Goal: Transaction & Acquisition: Obtain resource

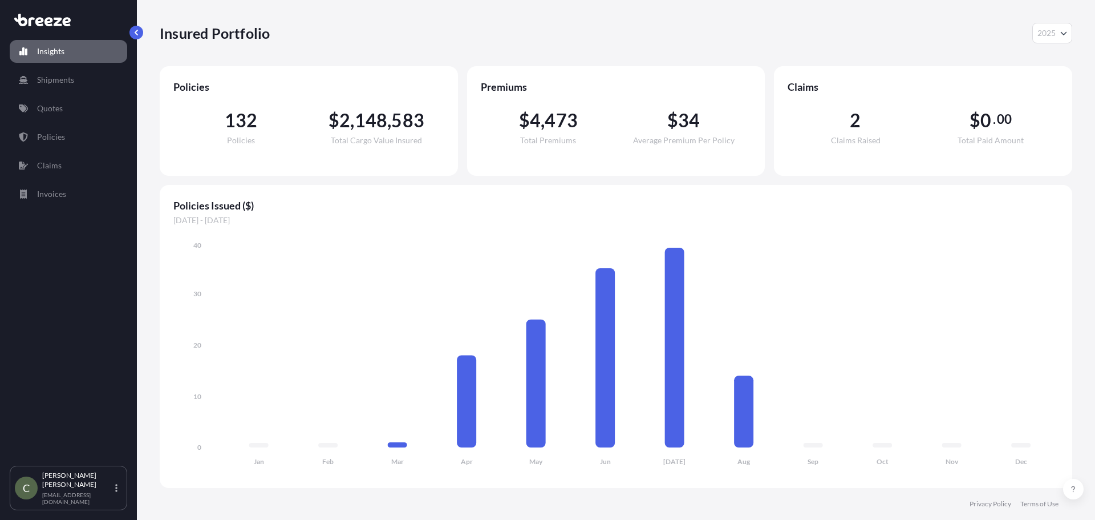
select select "2025"
click at [38, 100] on link "Quotes" at bounding box center [69, 108] width 118 height 23
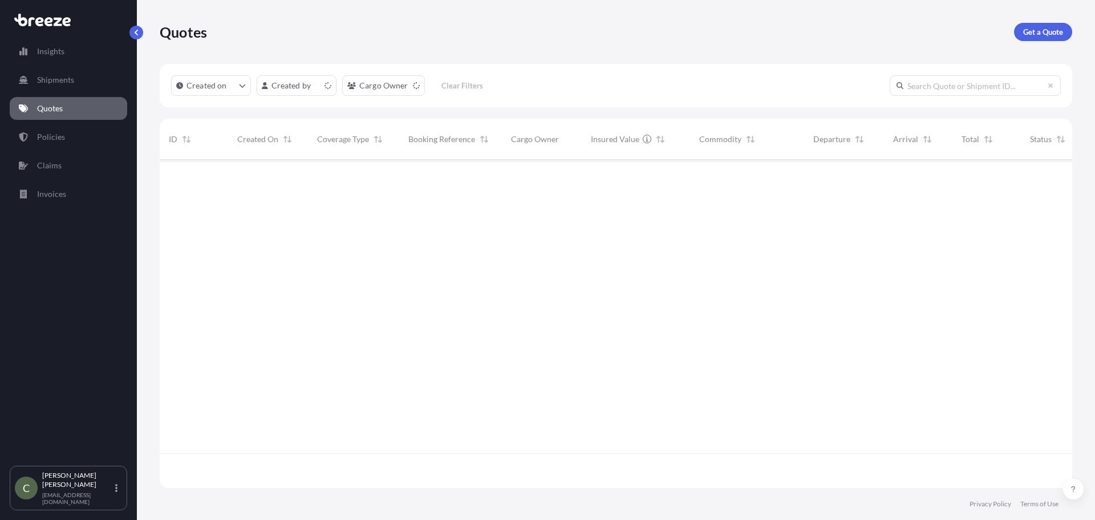
scroll to position [326, 904]
click at [1030, 33] on p "Get a Quote" at bounding box center [1043, 31] width 40 height 11
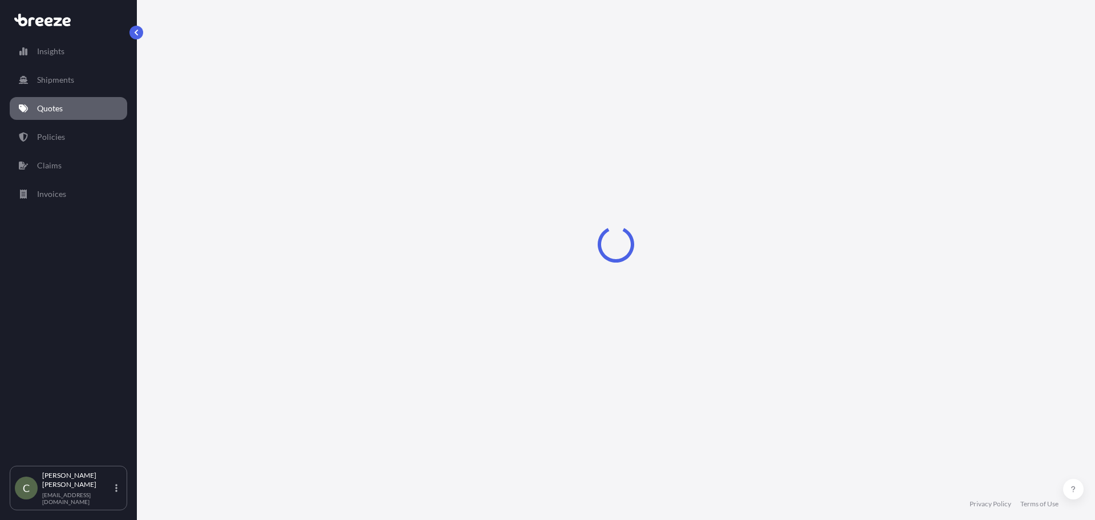
select select "Sea"
select select "1"
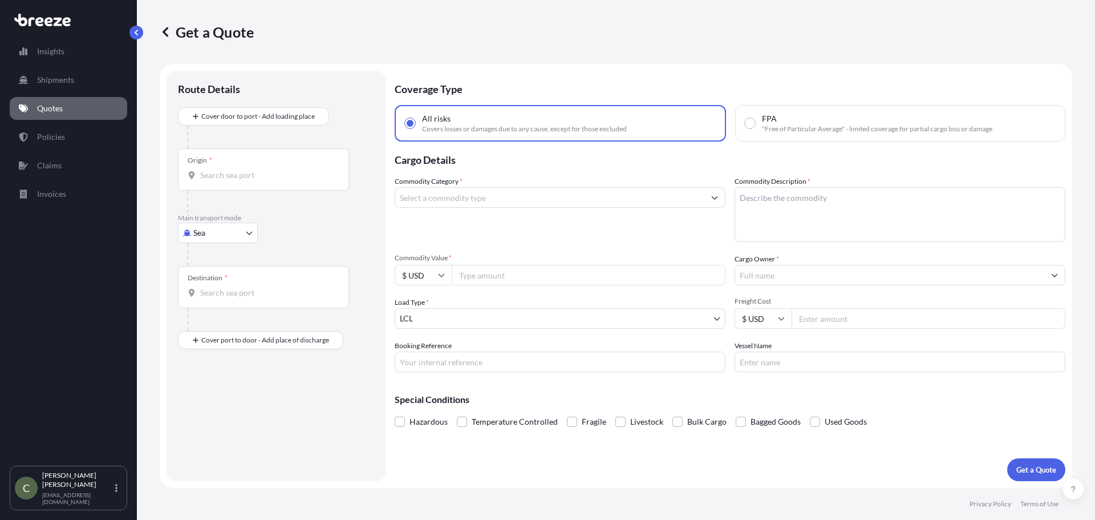
click at [228, 234] on body "Insights Shipments Quotes Policies Claims Invoices C [PERSON_NAME] [EMAIL_ADDRE…" at bounding box center [547, 260] width 1095 height 520
click at [203, 296] on div "Road" at bounding box center [218, 303] width 71 height 21
select select "Road"
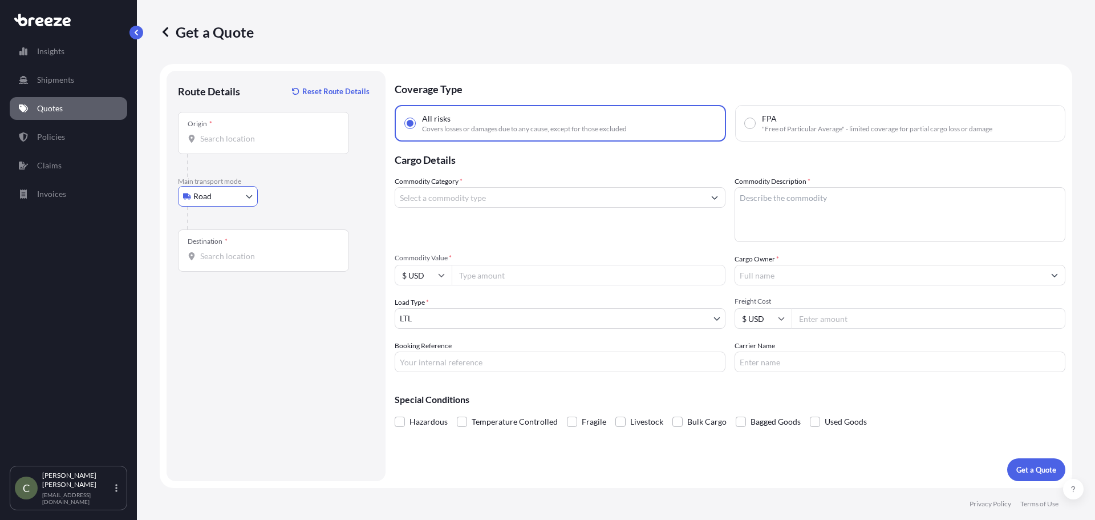
click at [217, 129] on div "Origin *" at bounding box center [263, 133] width 171 height 42
click at [217, 133] on input "Origin *" at bounding box center [267, 138] width 135 height 11
click at [238, 141] on input "Origin *" at bounding box center [267, 138] width 135 height 11
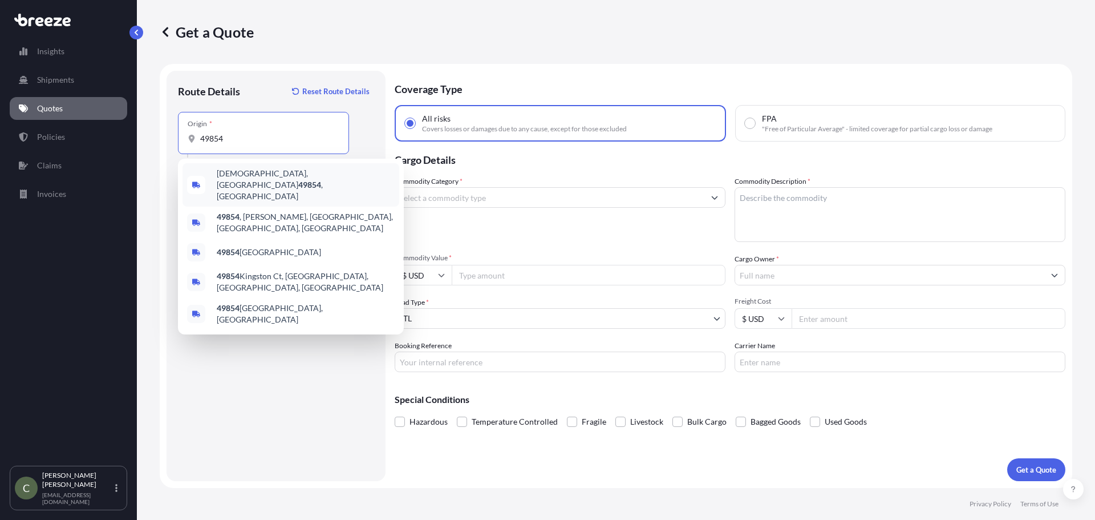
click at [232, 174] on span "[DEMOGRAPHIC_DATA], MI 49854 , [GEOGRAPHIC_DATA]" at bounding box center [306, 185] width 178 height 34
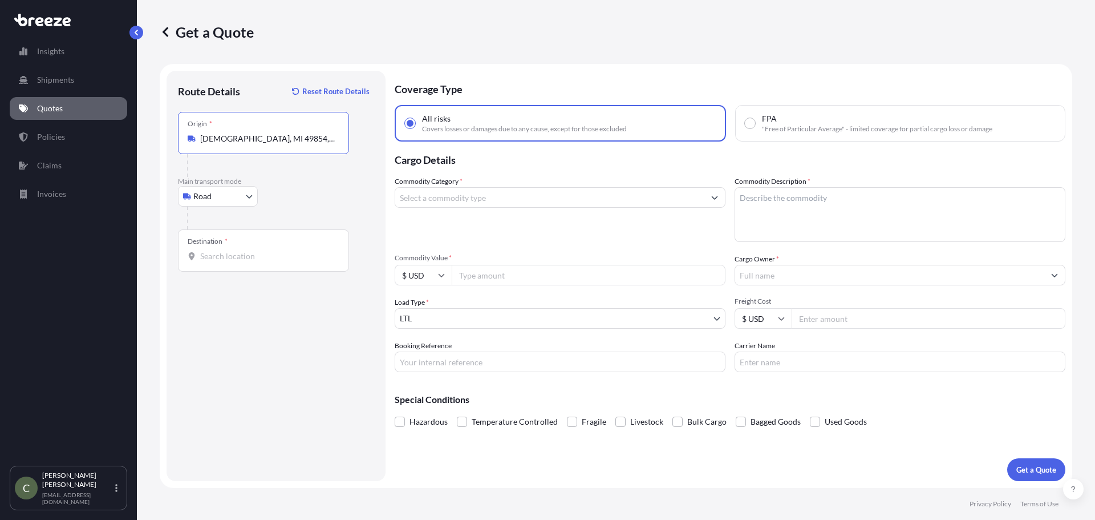
type input "[DEMOGRAPHIC_DATA], MI 49854, [GEOGRAPHIC_DATA]"
click at [211, 254] on input "Destination *" at bounding box center [267, 255] width 135 height 11
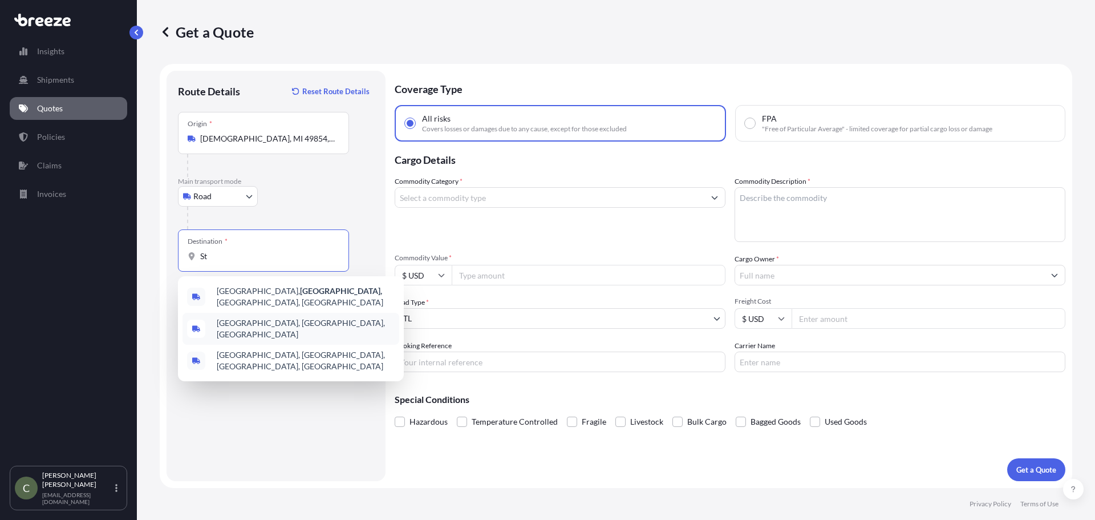
type input "S"
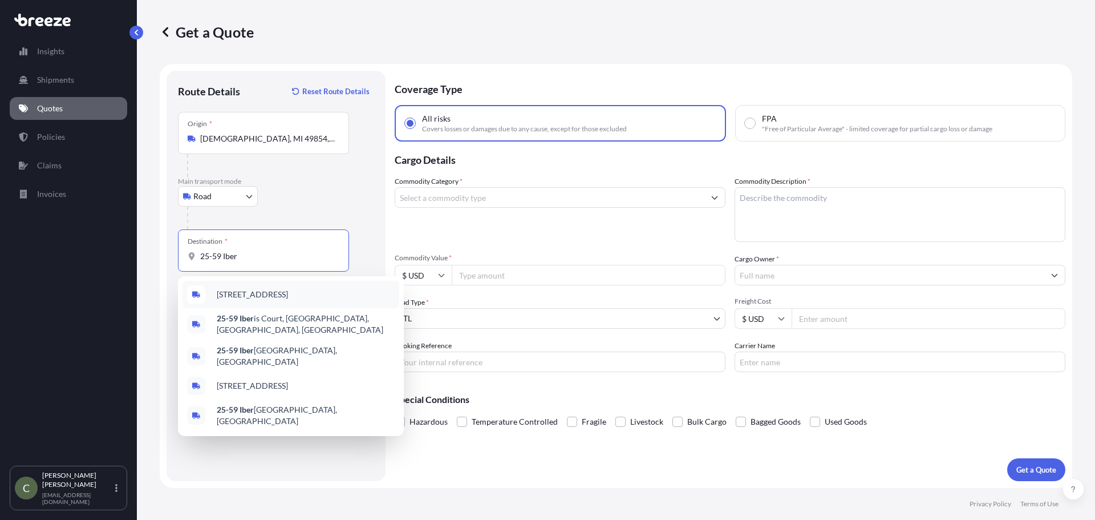
click at [252, 298] on span "[STREET_ADDRESS]" at bounding box center [252, 294] width 71 height 11
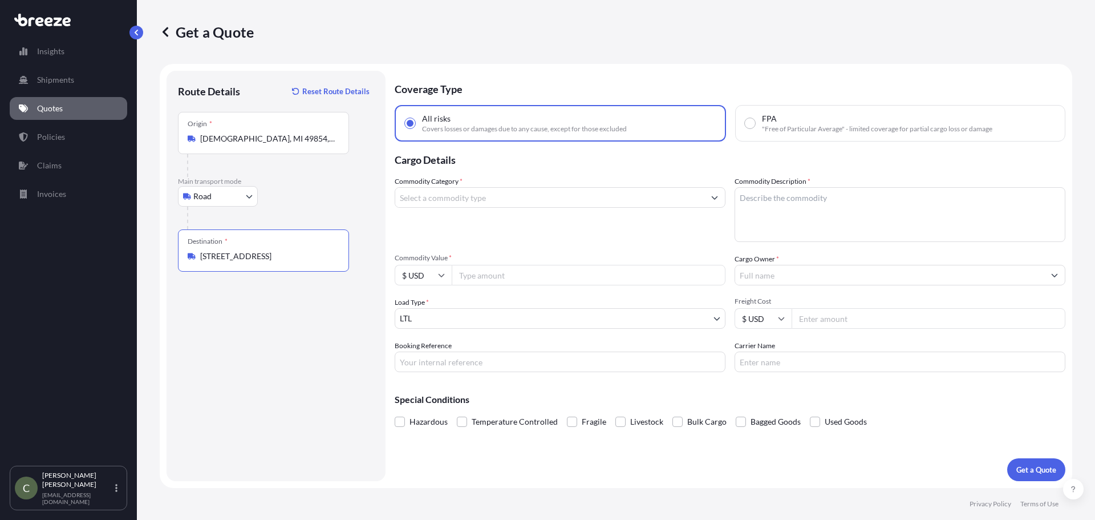
type input "[STREET_ADDRESS]"
click at [459, 196] on input "Commodity Category *" at bounding box center [549, 197] width 309 height 21
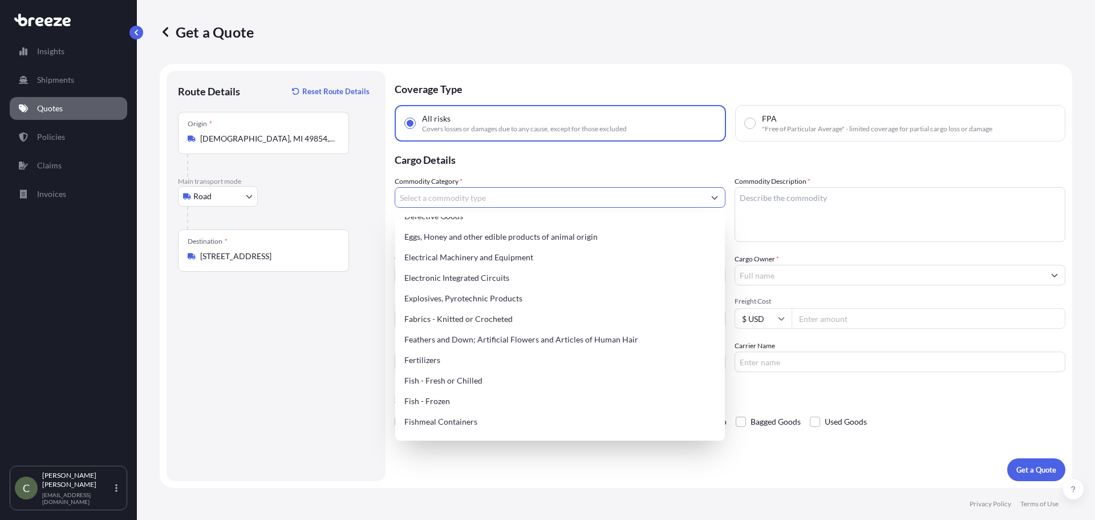
scroll to position [685, 0]
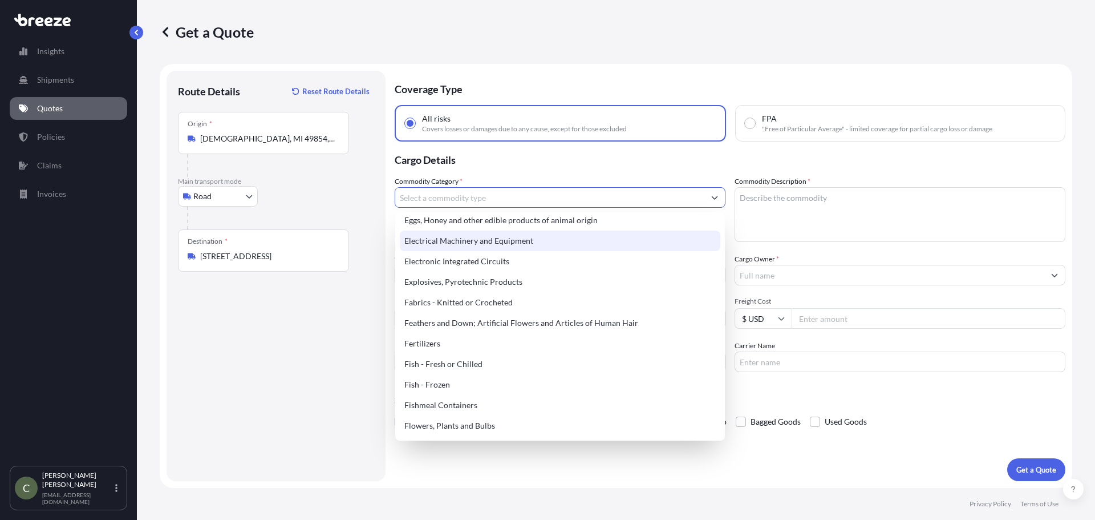
click at [515, 241] on div "Electrical Machinery and Equipment" at bounding box center [560, 240] width 321 height 21
type input "Electrical Machinery and Equipment"
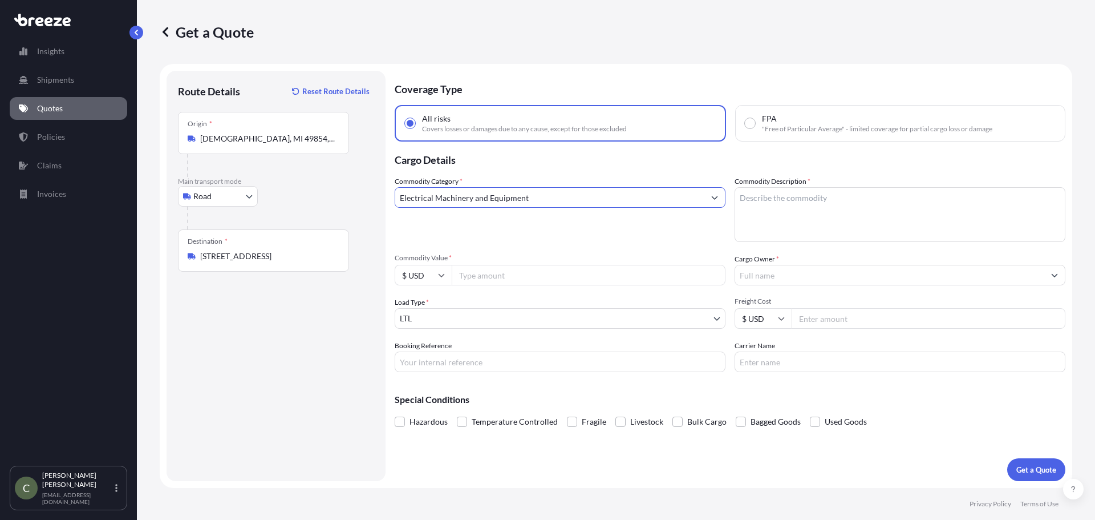
click at [770, 207] on textarea "Commodity Description *" at bounding box center [900, 214] width 331 height 55
type textarea "Printer"
click at [631, 278] on input "Commodity Value *" at bounding box center [589, 275] width 274 height 21
type input "26500"
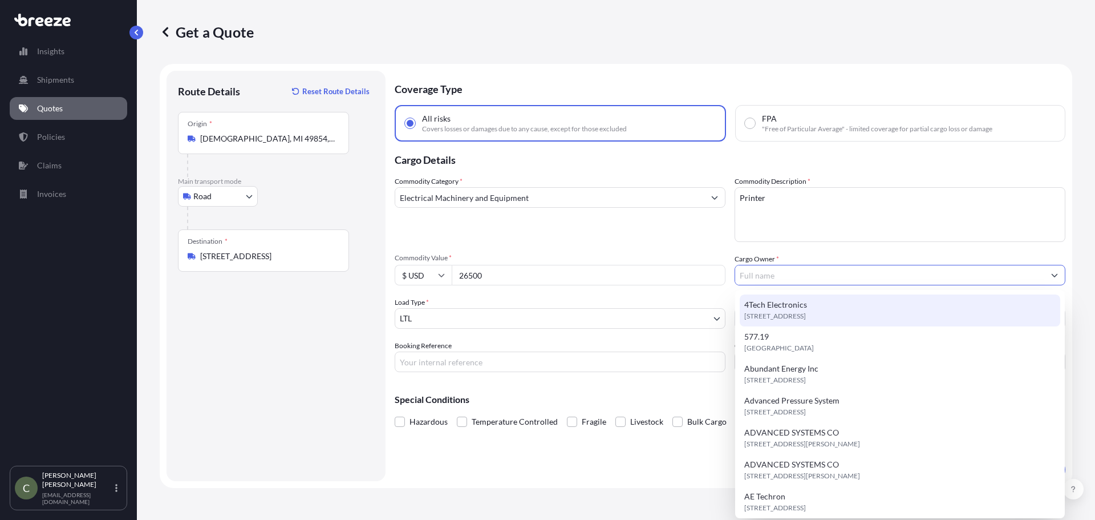
type input "?"
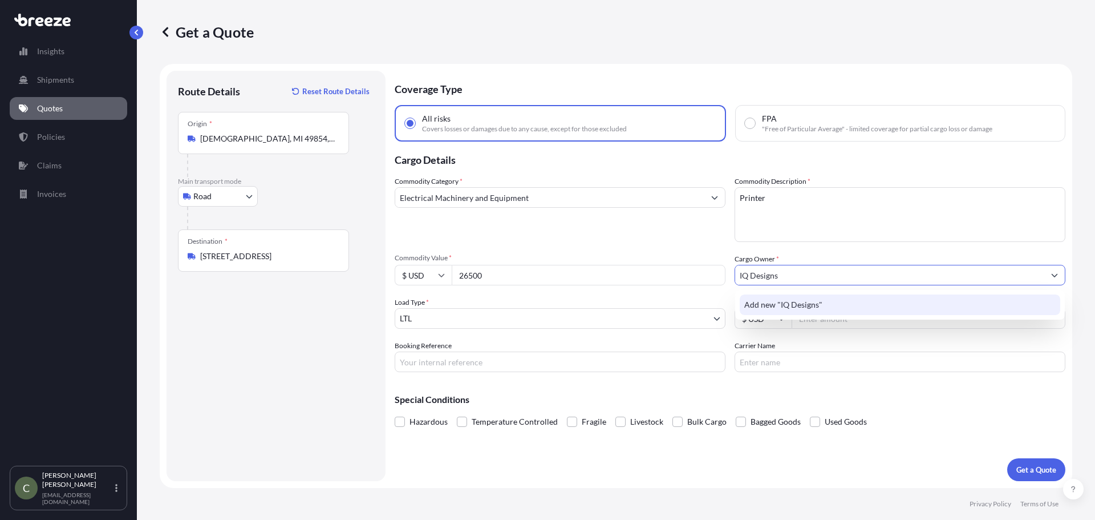
click at [806, 304] on span "Add new "IQ Designs"" at bounding box center [783, 304] width 78 height 11
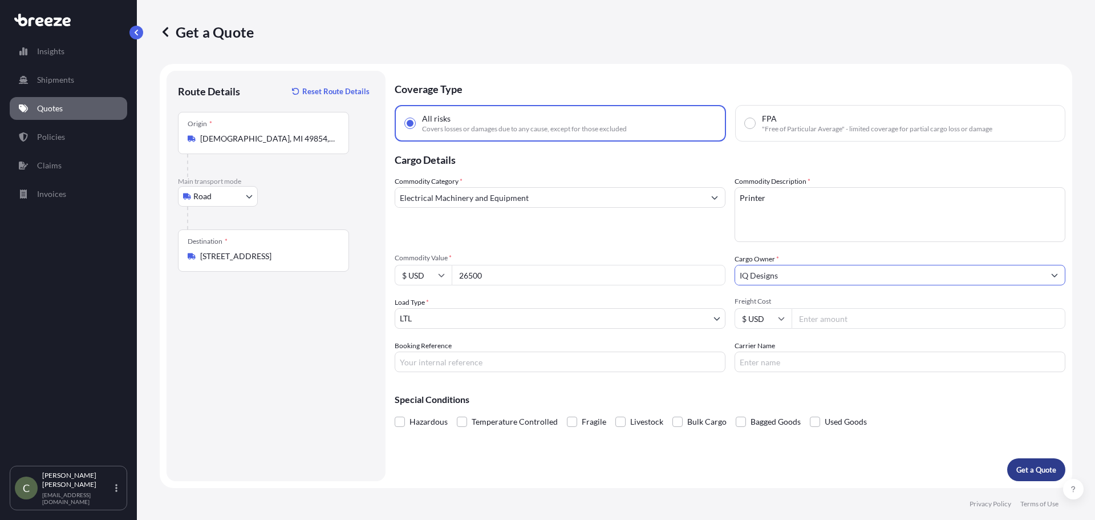
type input "IQ Designs"
click at [1029, 469] on p "Get a Quote" at bounding box center [1037, 469] width 40 height 11
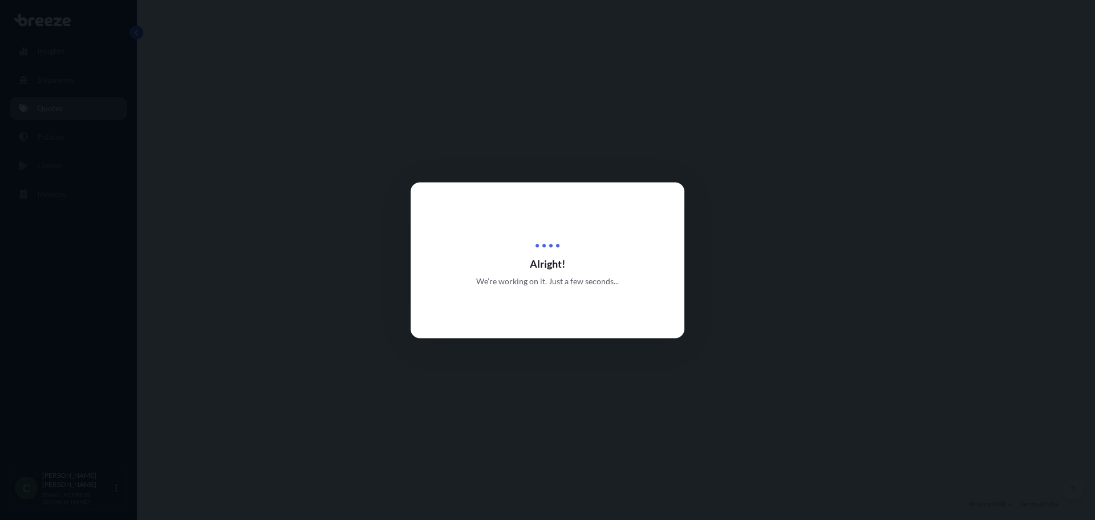
select select "Road"
select select "1"
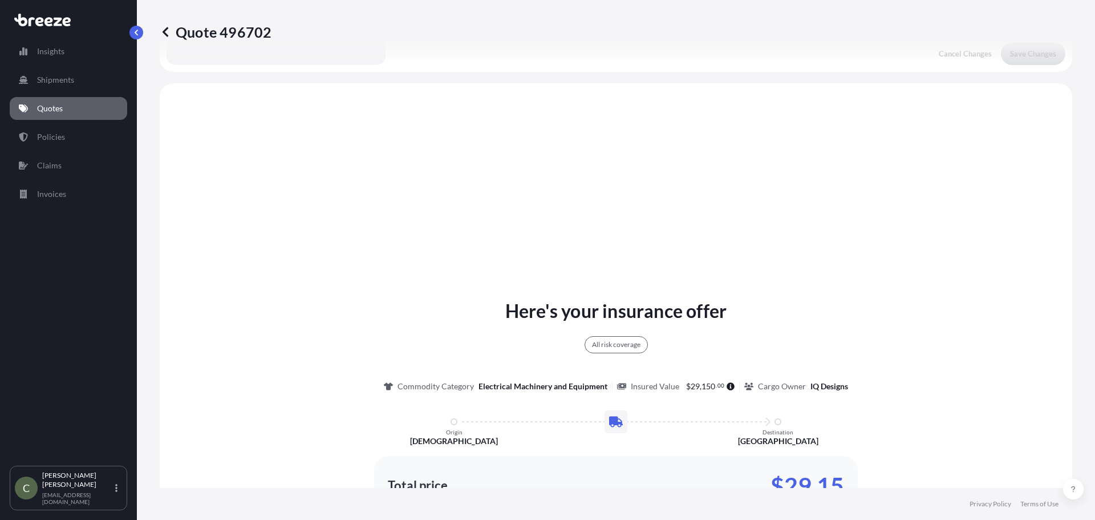
scroll to position [414, 0]
